Goal: Information Seeking & Learning: Understand process/instructions

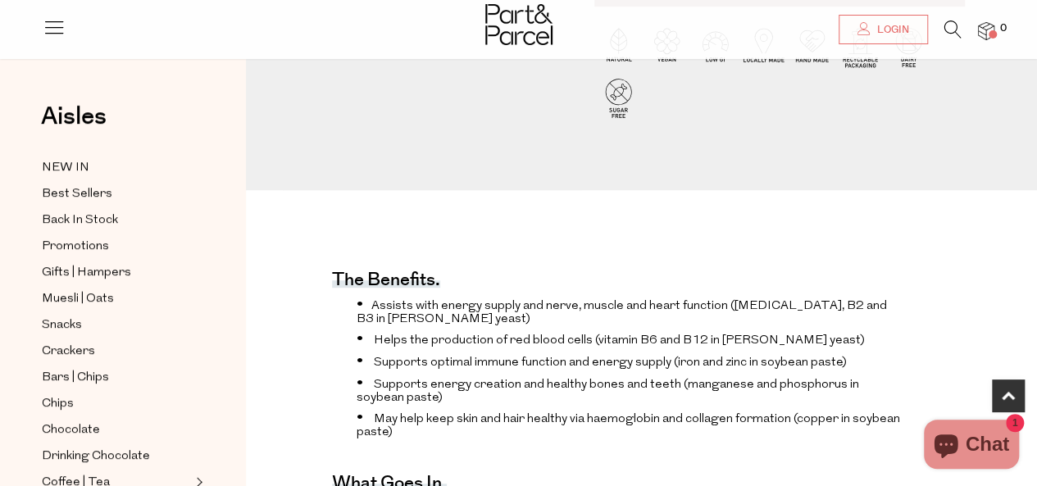
scroll to position [656, 0]
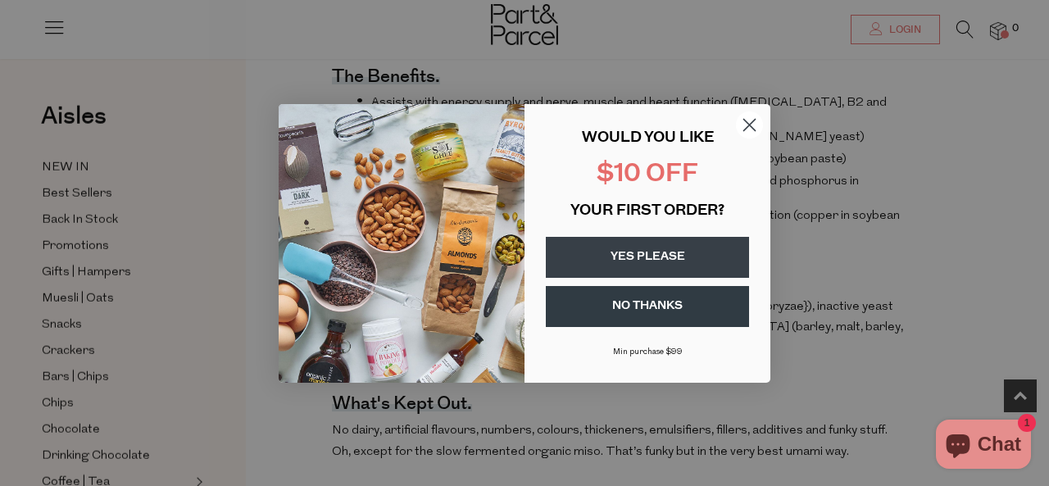
click at [746, 116] on circle "Close dialog" at bounding box center [749, 124] width 27 height 27
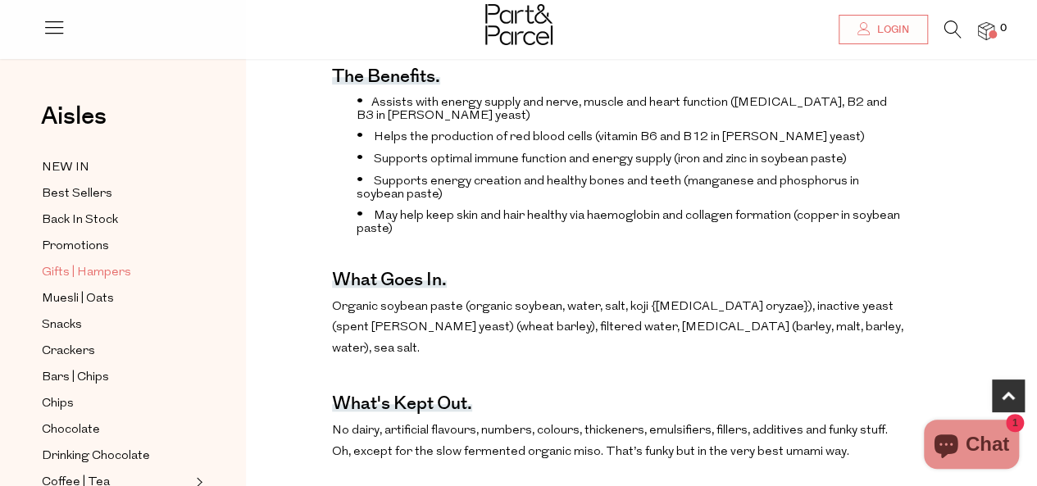
click at [48, 276] on span "Gifts | Hampers" at bounding box center [86, 273] width 89 height 20
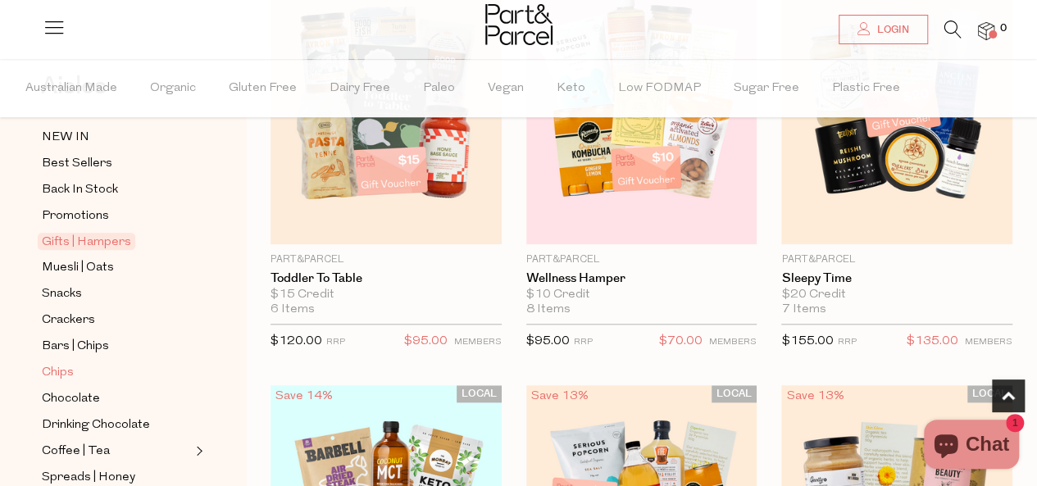
scroll to position [164, 0]
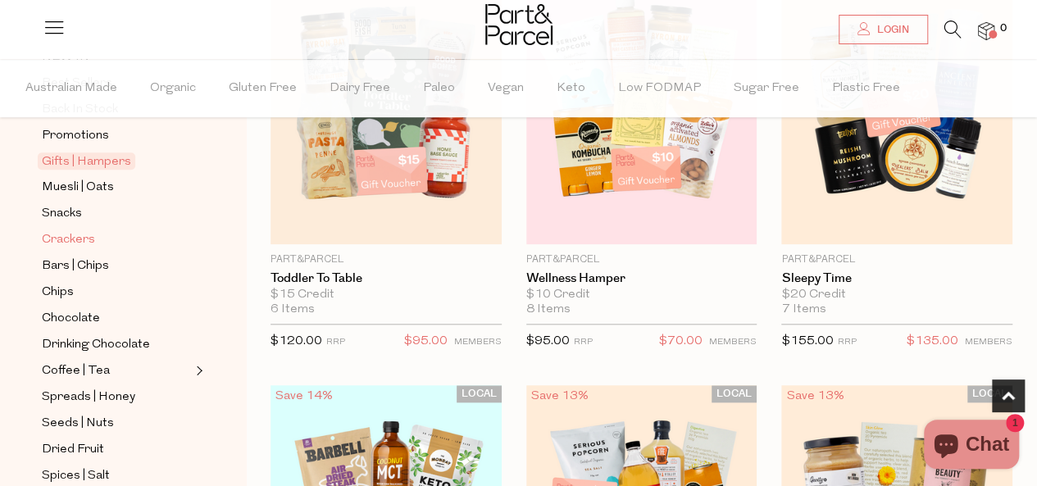
click at [88, 237] on span "Crackers" at bounding box center [68, 240] width 53 height 20
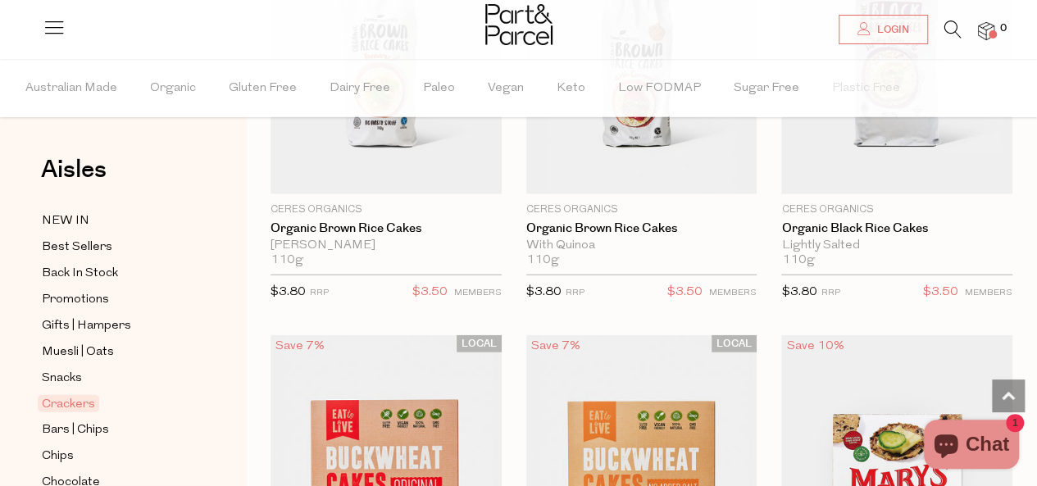
scroll to position [1967, 0]
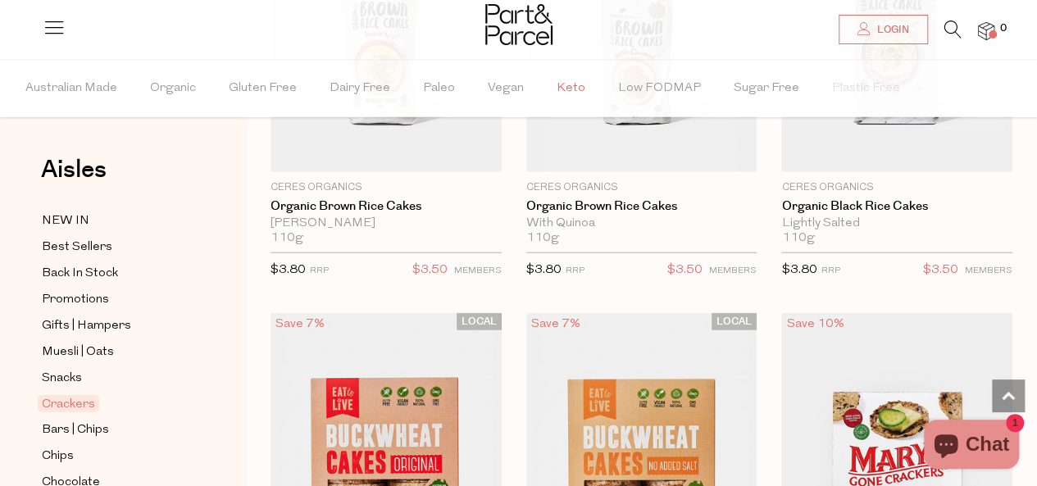
click at [556, 89] on span "Keto" at bounding box center [570, 88] width 29 height 57
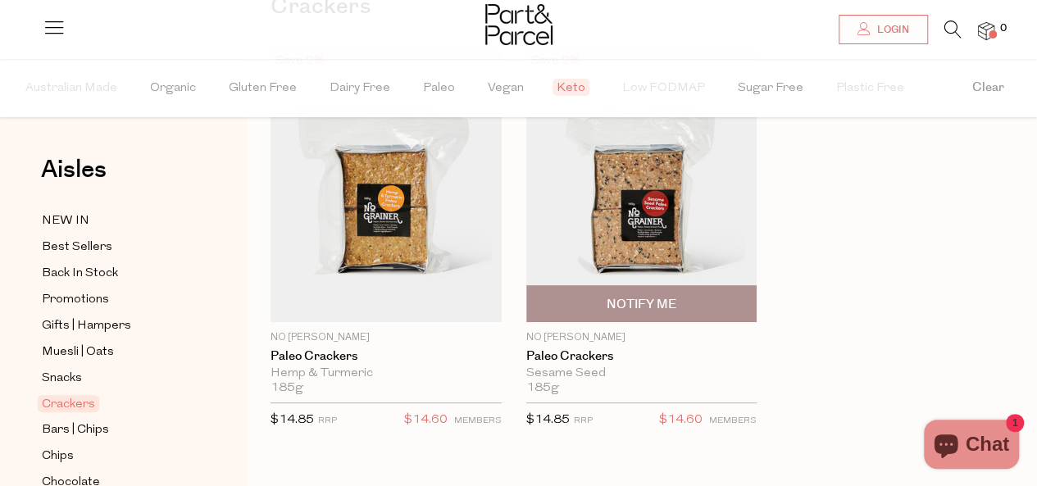
scroll to position [82, 0]
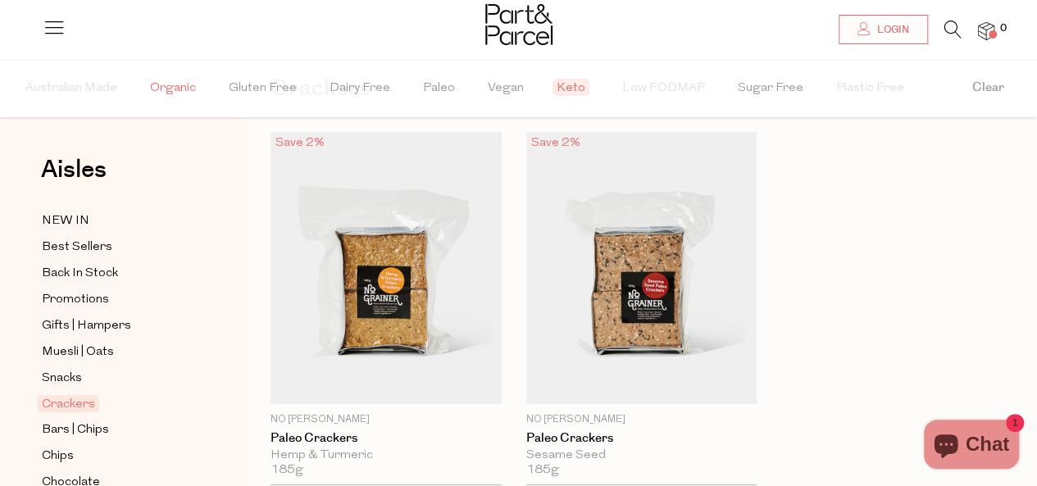
click at [161, 93] on span "Organic" at bounding box center [173, 88] width 46 height 57
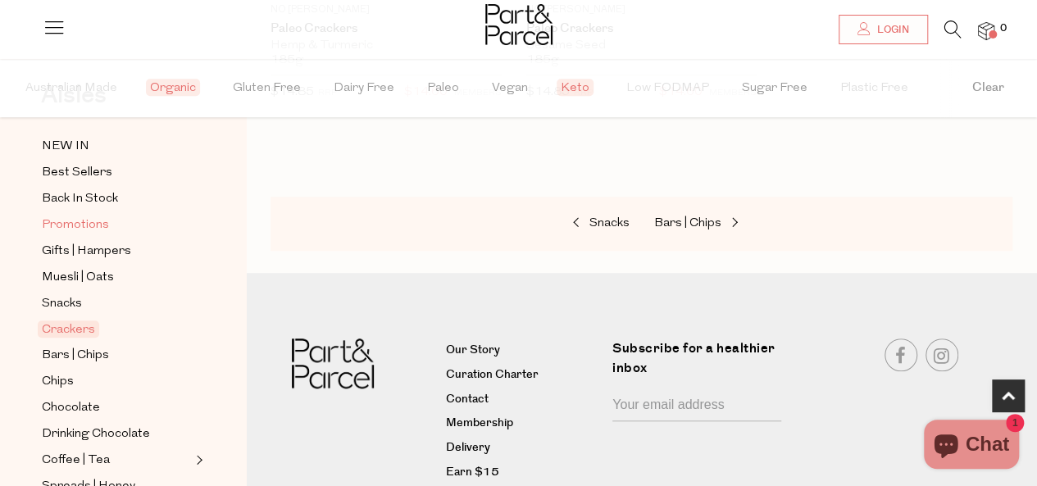
scroll to position [164, 0]
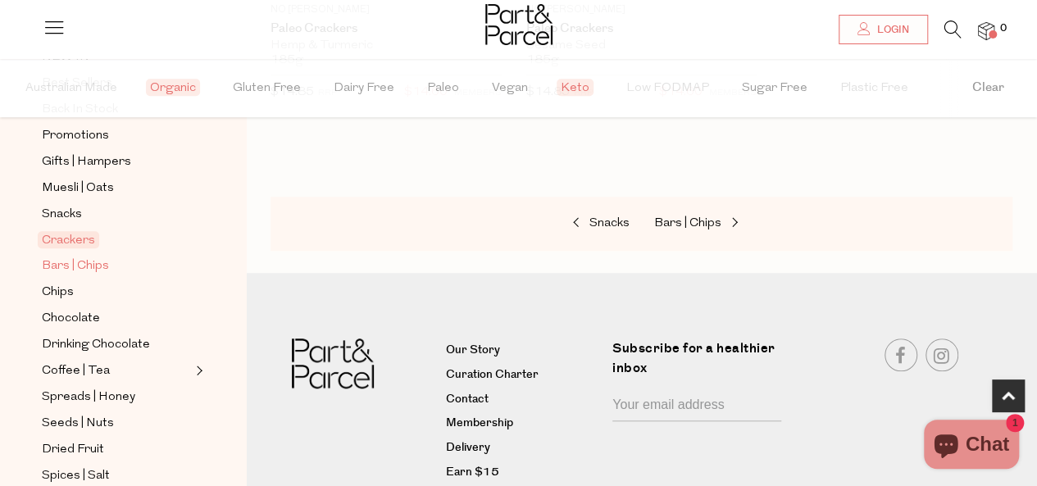
click at [70, 263] on span "Bars | Chips" at bounding box center [75, 266] width 67 height 20
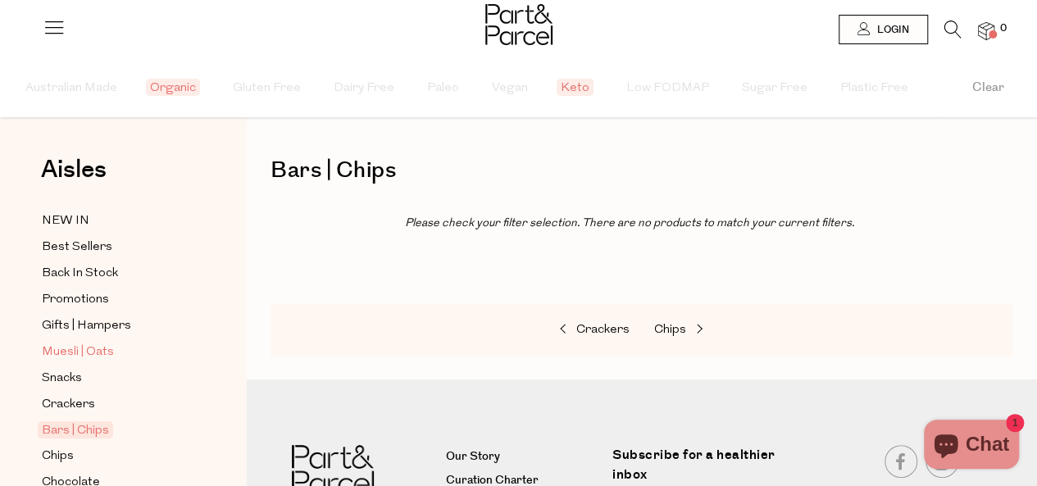
click at [79, 352] on span "Muesli | Oats" at bounding box center [78, 353] width 72 height 20
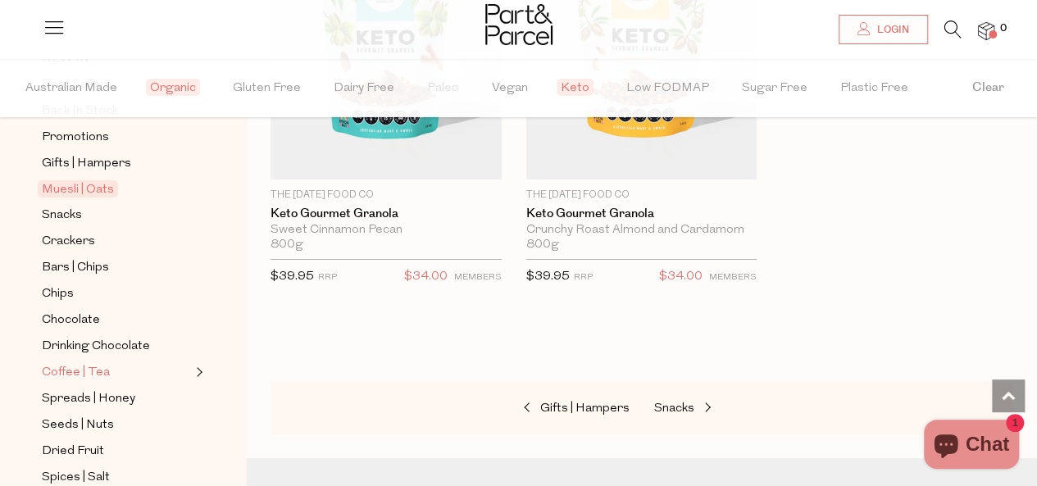
scroll to position [164, 0]
click at [70, 211] on span "Snacks" at bounding box center [62, 214] width 40 height 20
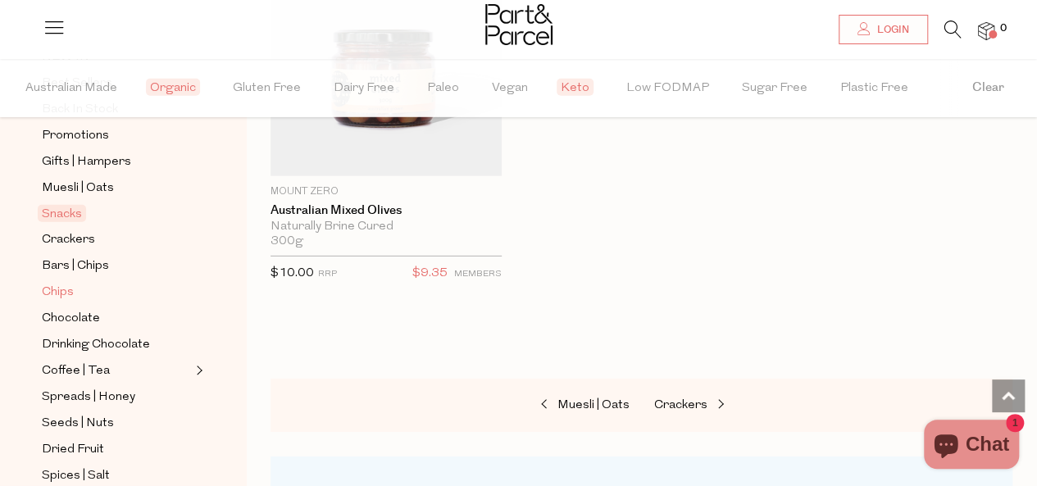
click at [64, 288] on span "Chips" at bounding box center [58, 293] width 32 height 20
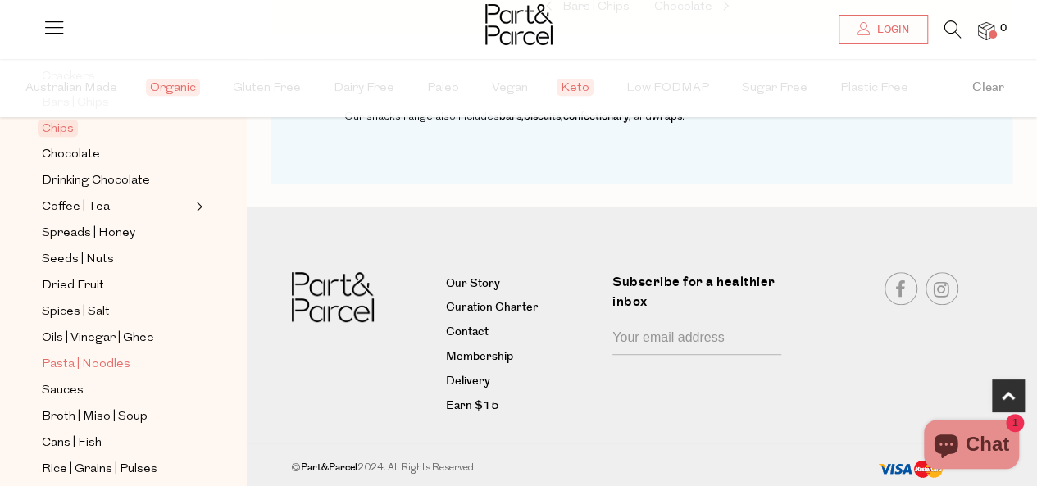
click at [92, 355] on span "Pasta | Noodles" at bounding box center [86, 365] width 88 height 20
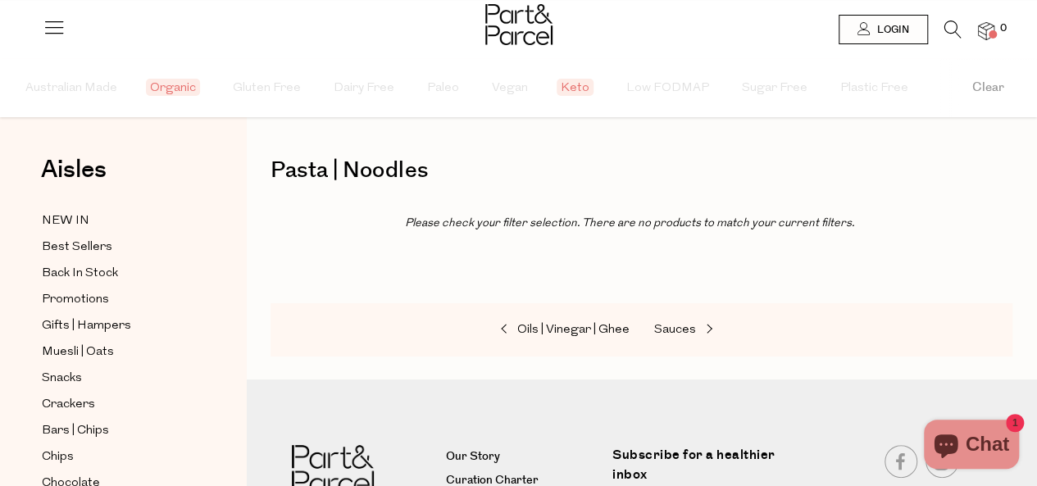
click at [518, 43] on img at bounding box center [518, 24] width 67 height 41
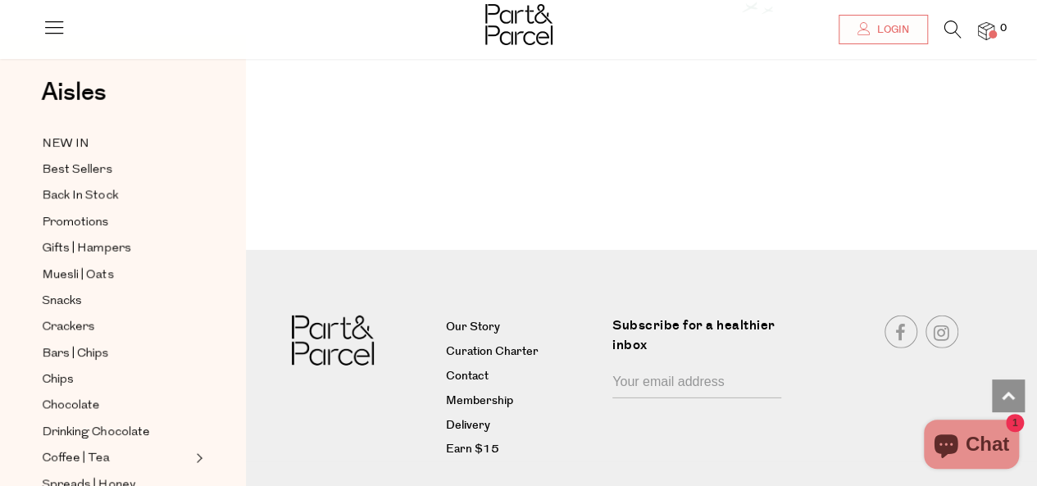
scroll to position [2371, 0]
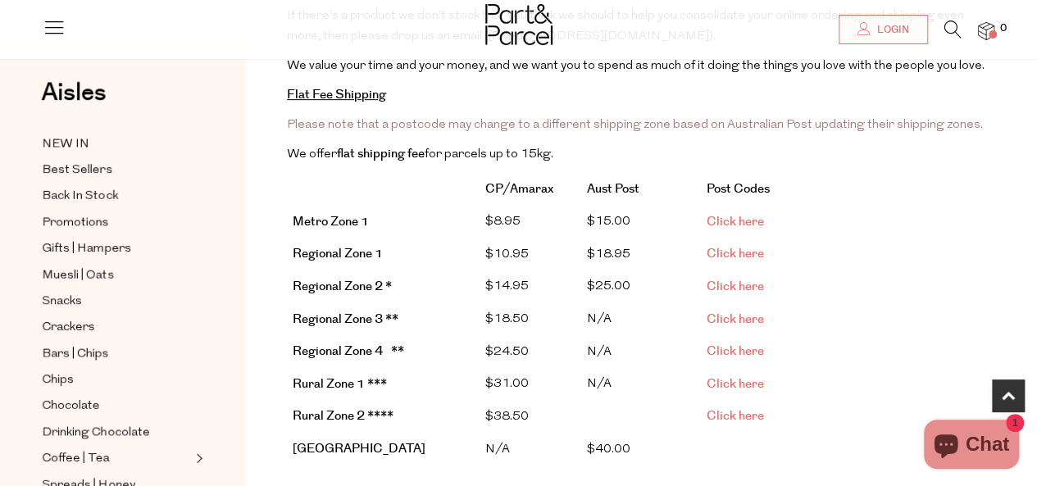
scroll to position [328, 0]
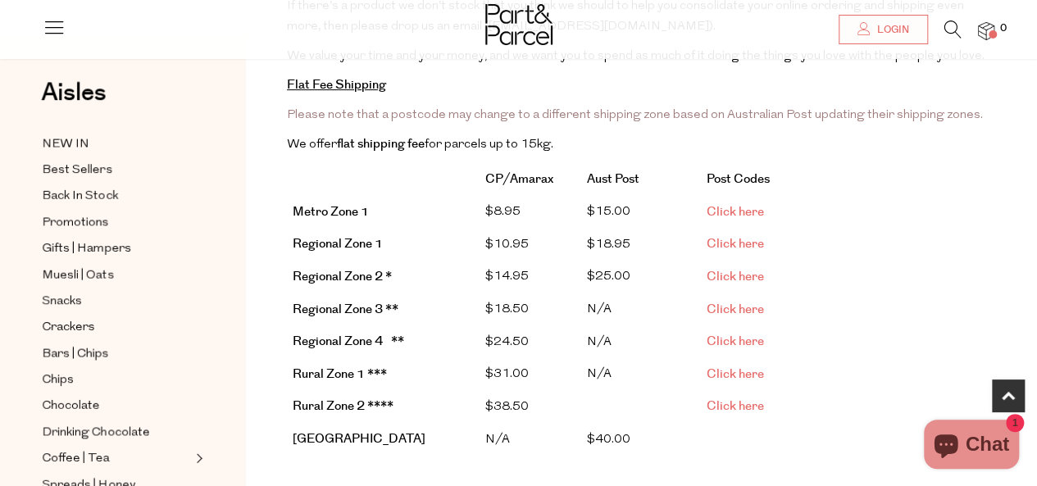
click at [724, 203] on link "Click here" at bounding box center [734, 211] width 57 height 17
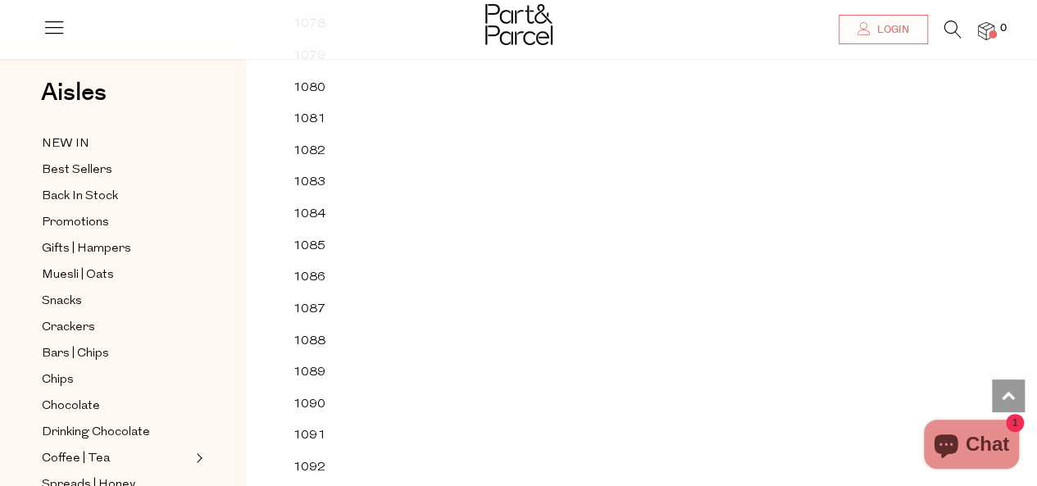
scroll to position [8246, 0]
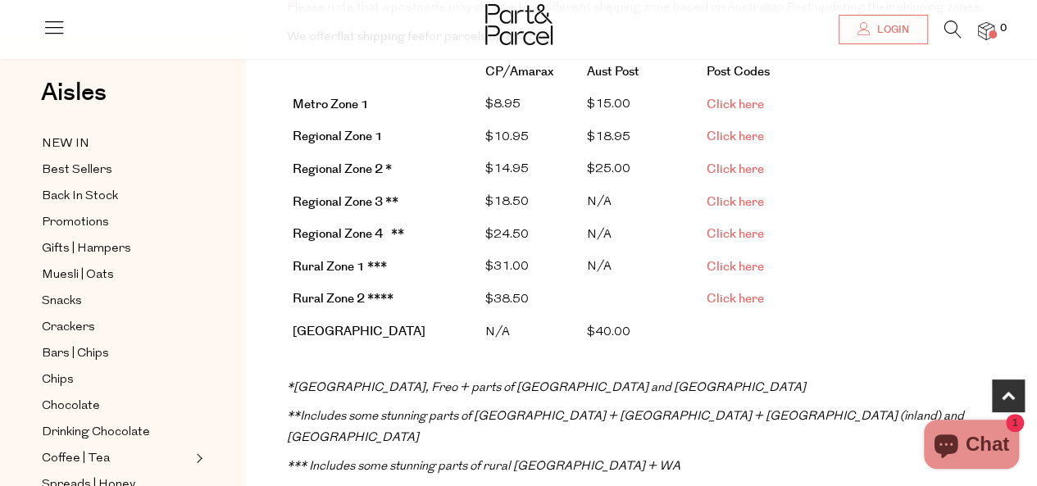
scroll to position [328, 0]
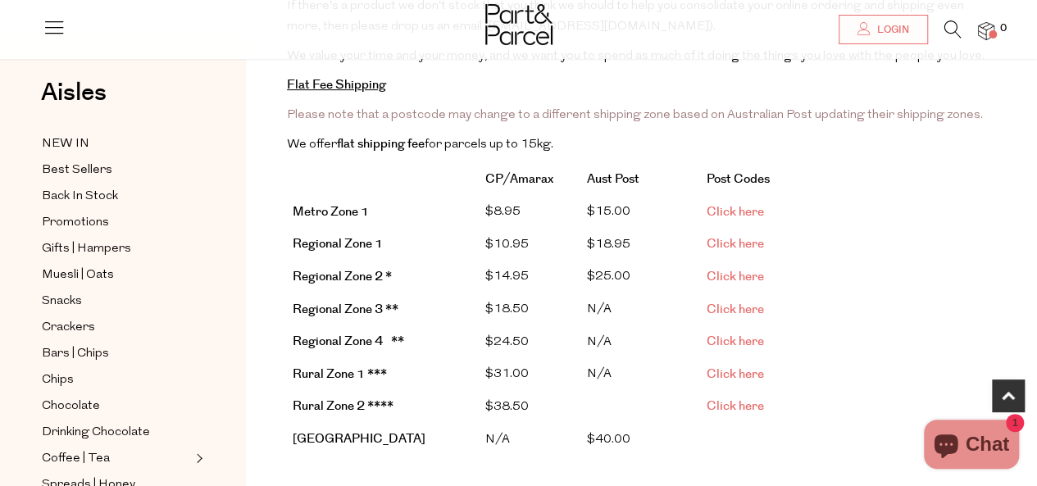
click at [747, 240] on span "Click here" at bounding box center [734, 243] width 57 height 17
